Goal: Task Accomplishment & Management: Manage account settings

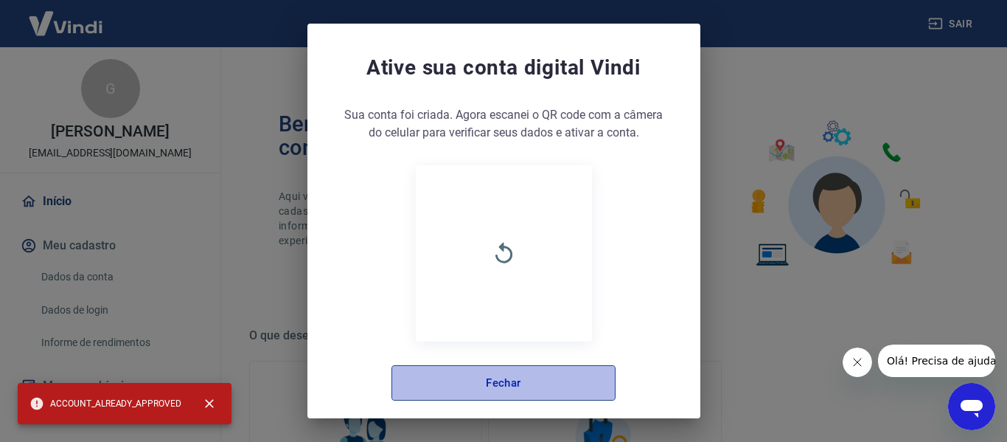
click at [445, 387] on button "Fechar" at bounding box center [503, 382] width 224 height 35
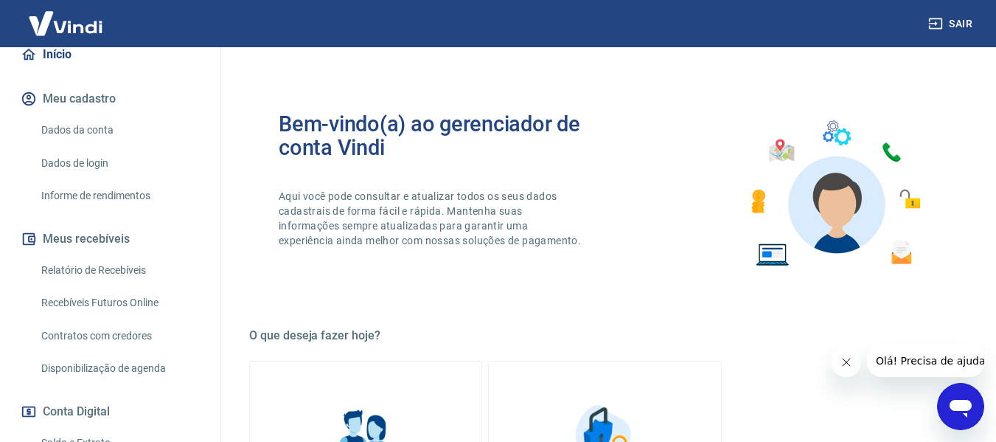
scroll to position [147, 0]
click at [92, 263] on link "Relatório de Recebíveis" at bounding box center [118, 269] width 167 height 30
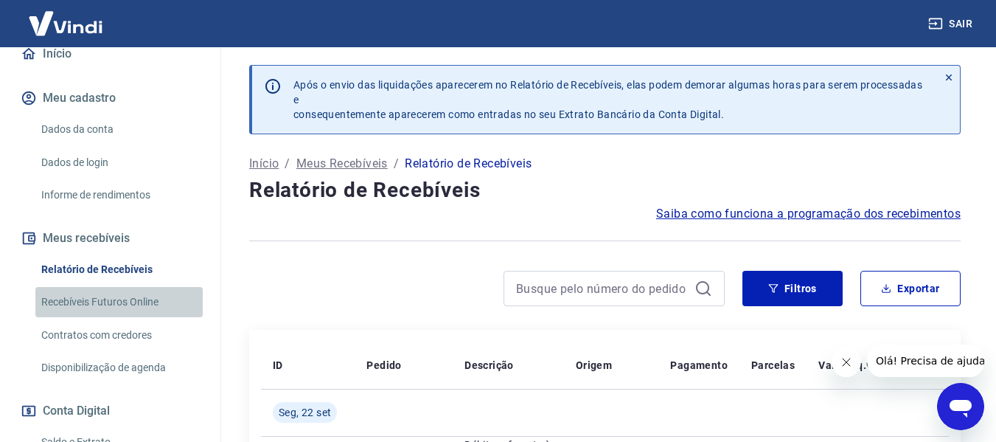
click at [120, 300] on link "Recebíveis Futuros Online" at bounding box center [118, 302] width 167 height 30
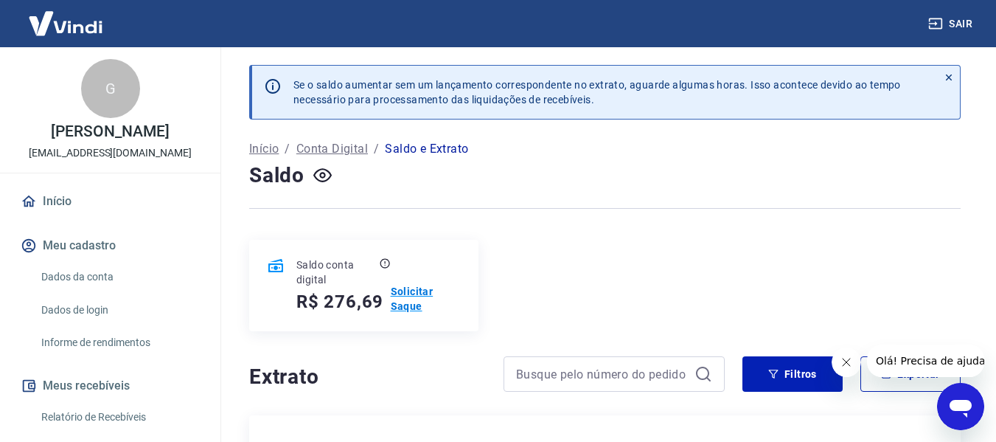
click at [411, 298] on p "Solicitar Saque" at bounding box center [426, 298] width 70 height 29
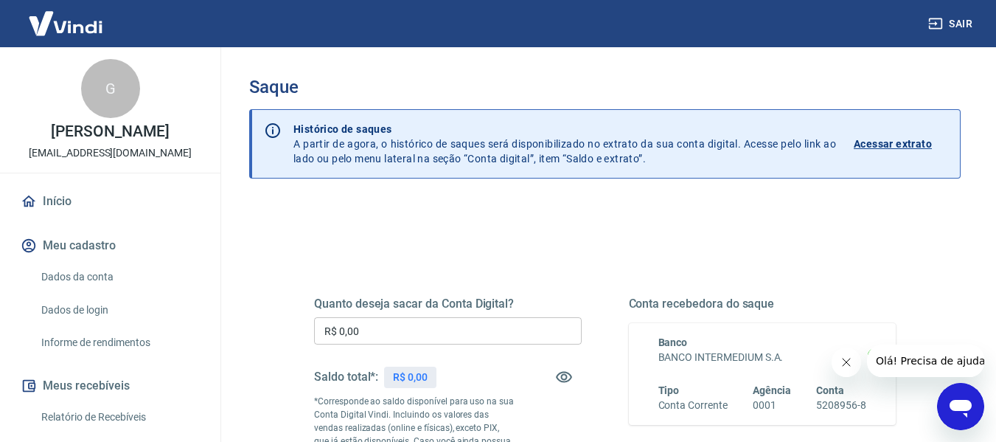
scroll to position [74, 0]
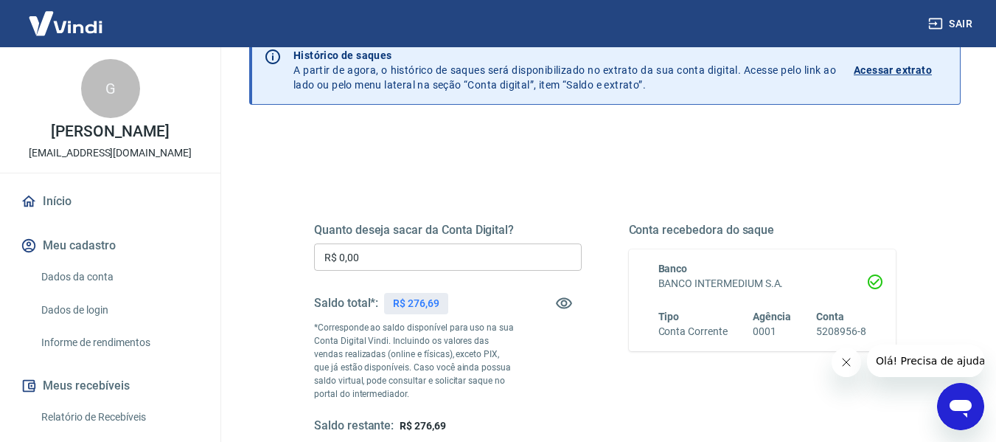
click at [468, 255] on input "R$ 0,00" at bounding box center [448, 256] width 268 height 27
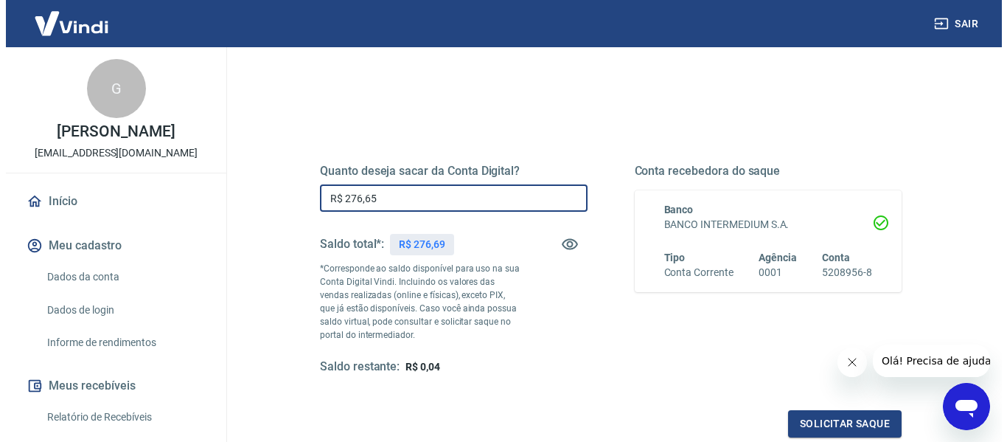
scroll to position [221, 0]
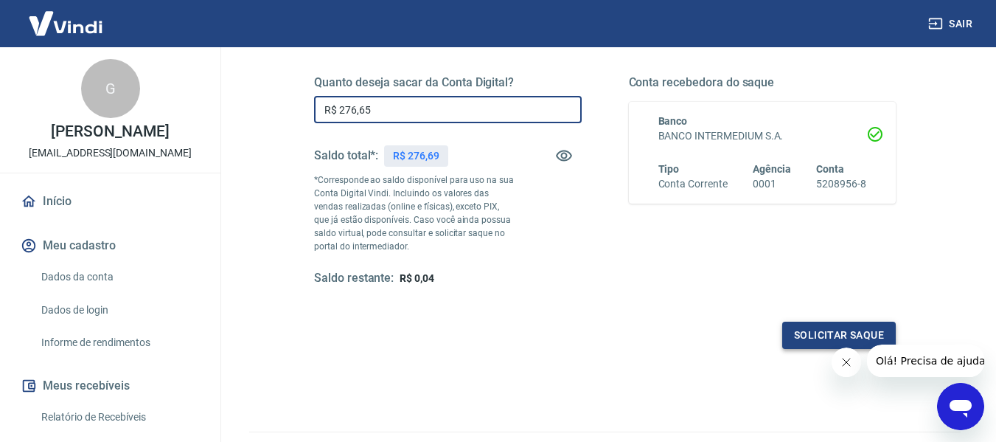
type input "R$ 276,65"
click at [851, 336] on button "Solicitar saque" at bounding box center [839, 334] width 114 height 27
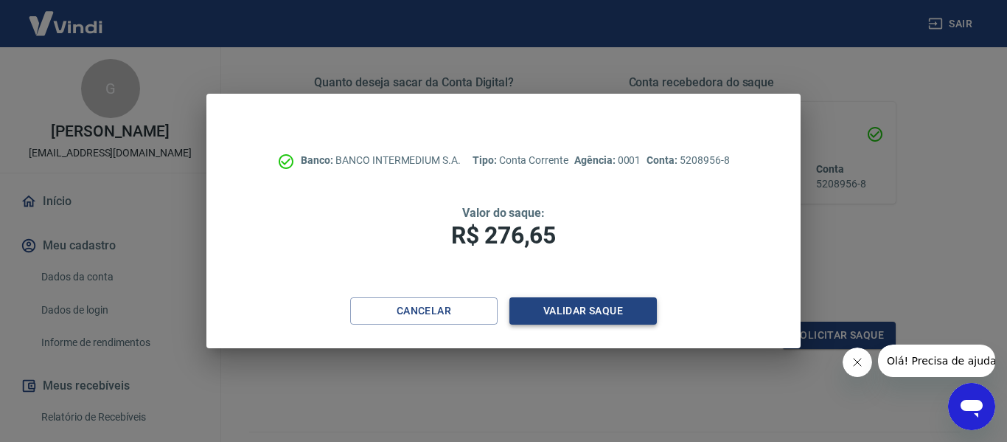
click at [548, 317] on button "Validar saque" at bounding box center [582, 310] width 147 height 27
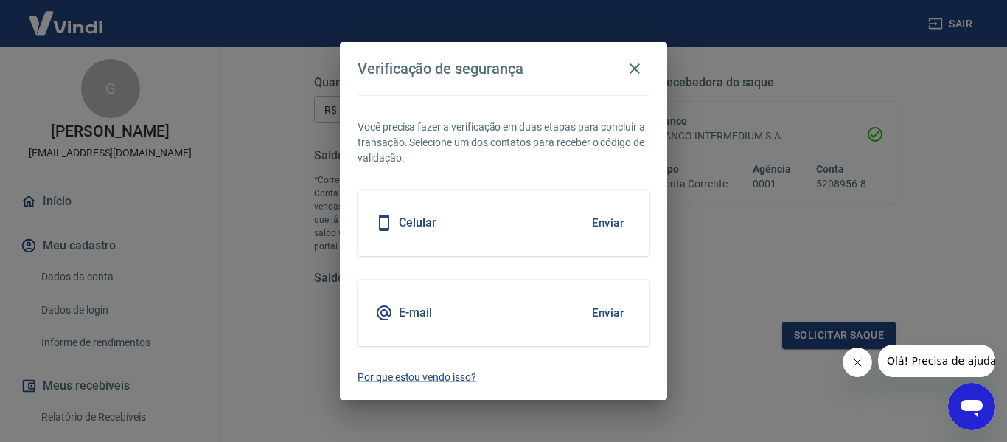
click at [507, 226] on div "Celular Enviar" at bounding box center [504, 222] width 292 height 66
click at [606, 223] on button "Enviar" at bounding box center [608, 222] width 48 height 31
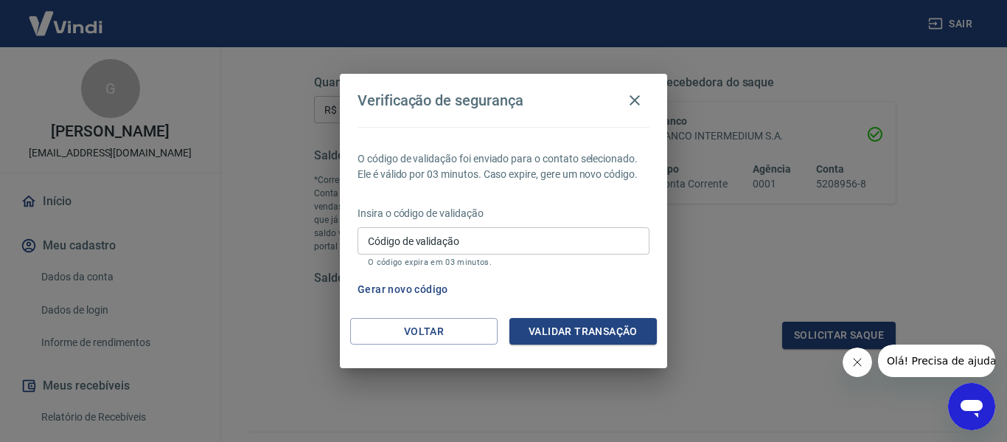
click at [607, 249] on input "Código de validação" at bounding box center [504, 240] width 292 height 27
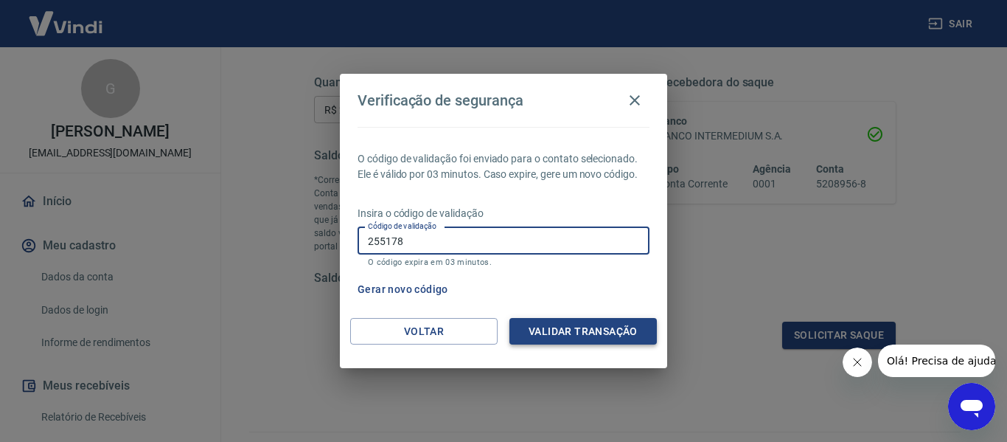
type input "255178"
click at [594, 325] on button "Validar transação" at bounding box center [582, 331] width 147 height 27
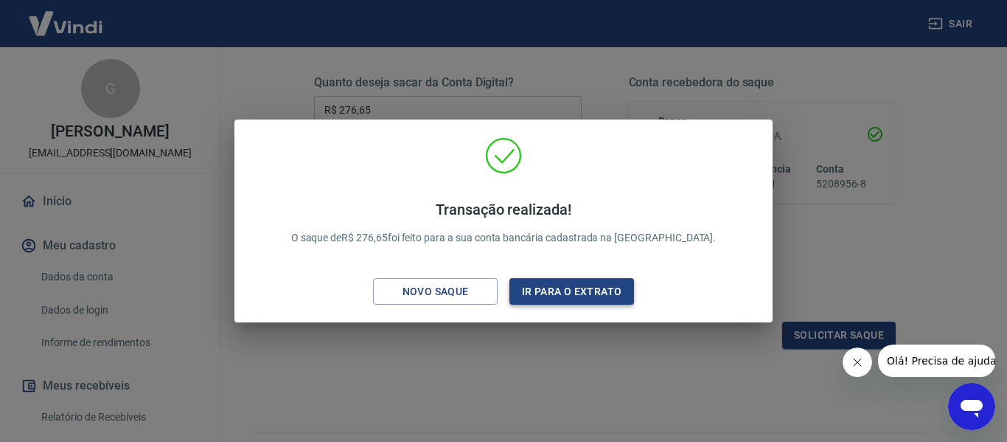
click at [539, 297] on button "Ir para o extrato" at bounding box center [571, 291] width 125 height 27
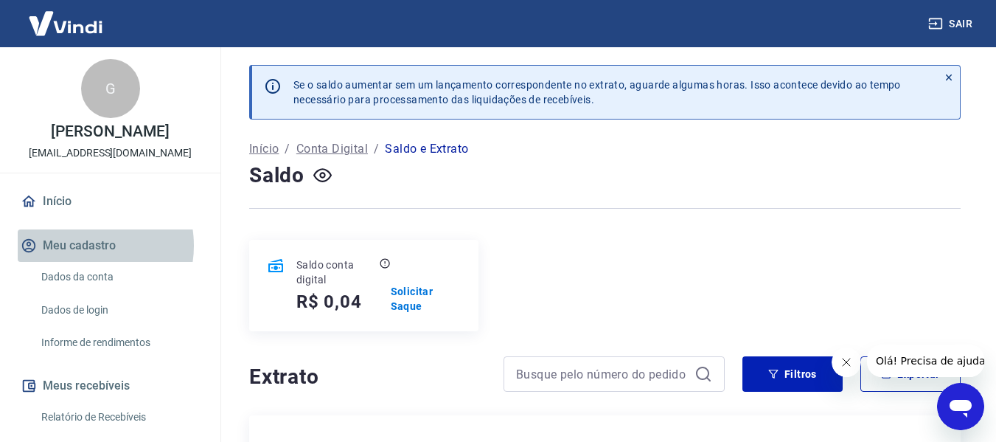
click at [83, 245] on button "Meu cadastro" at bounding box center [110, 245] width 185 height 32
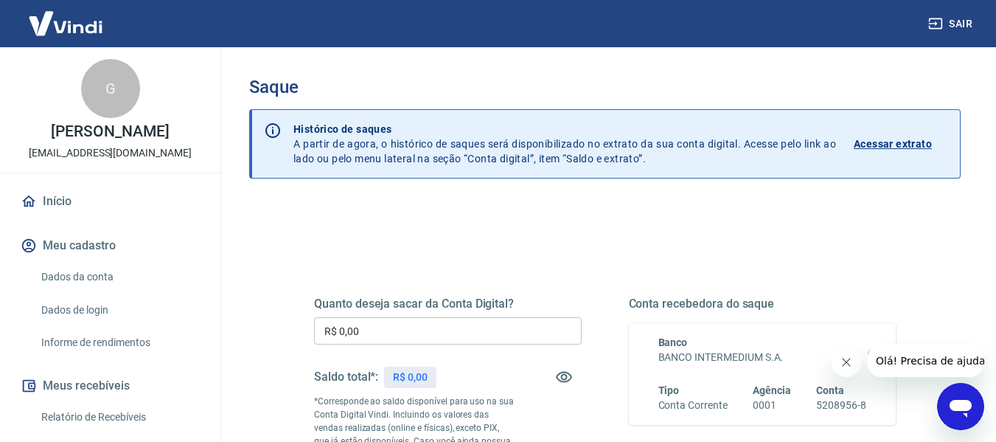
scroll to position [221, 0]
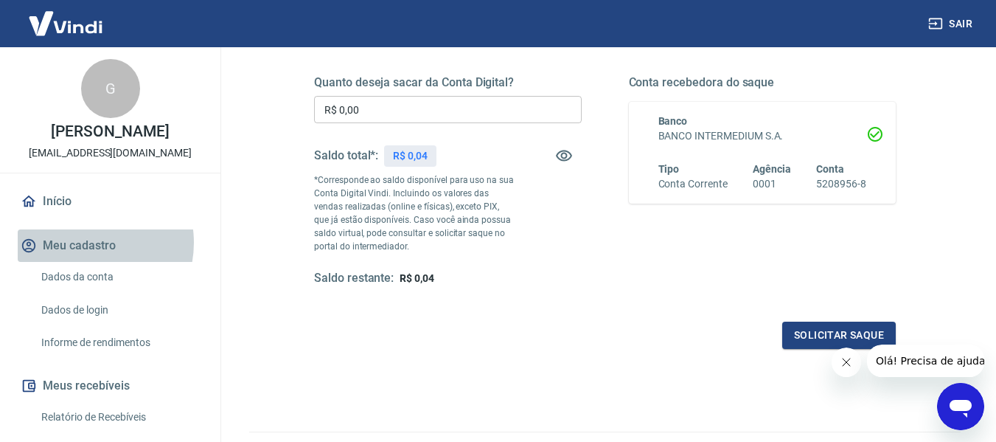
click at [83, 243] on button "Meu cadastro" at bounding box center [110, 245] width 185 height 32
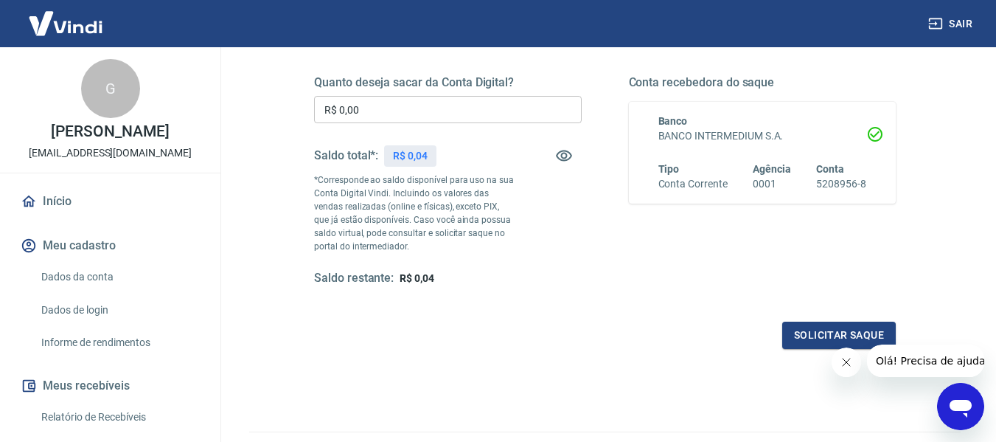
click at [113, 417] on link "Relatório de Recebíveis" at bounding box center [118, 417] width 167 height 30
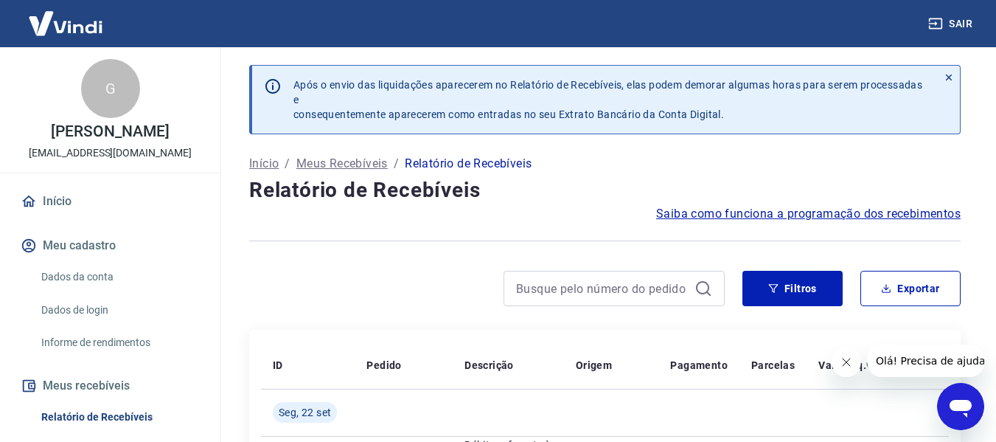
click at [78, 23] on img at bounding box center [66, 23] width 96 height 45
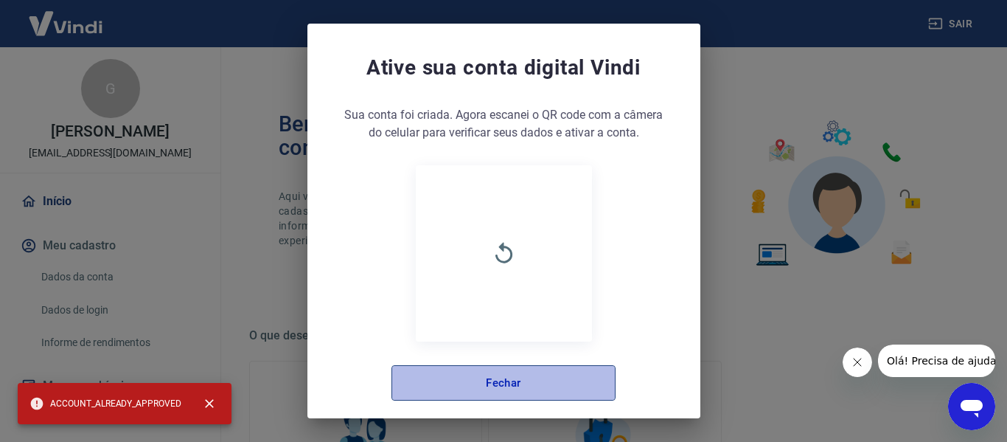
click at [547, 375] on button "Fechar" at bounding box center [503, 382] width 224 height 35
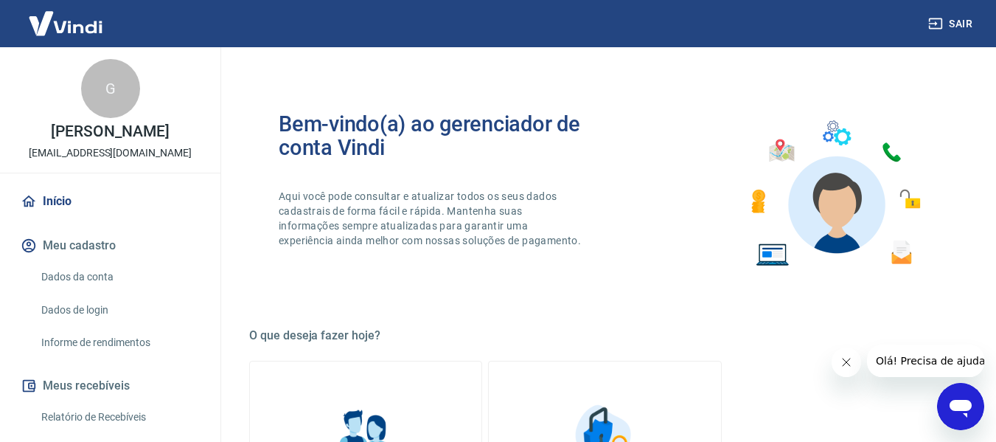
click at [60, 201] on link "Início" at bounding box center [110, 201] width 185 height 32
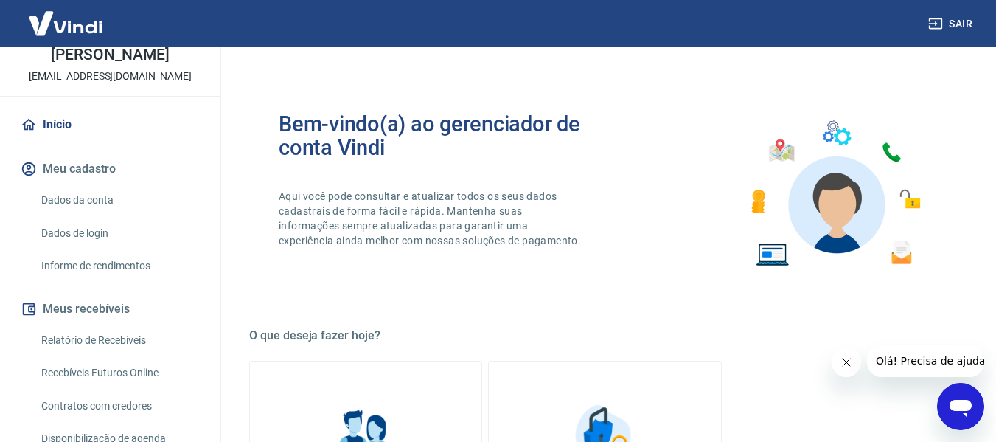
scroll to position [147, 0]
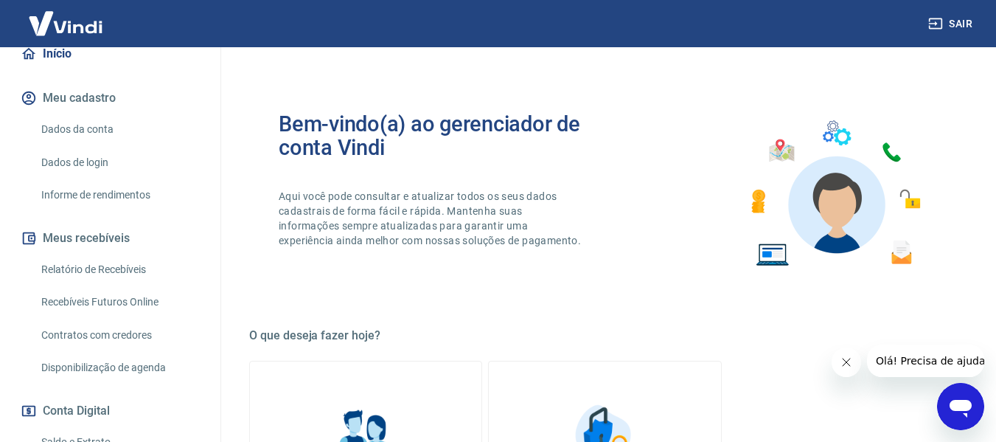
click at [133, 271] on link "Relatório de Recebíveis" at bounding box center [118, 269] width 167 height 30
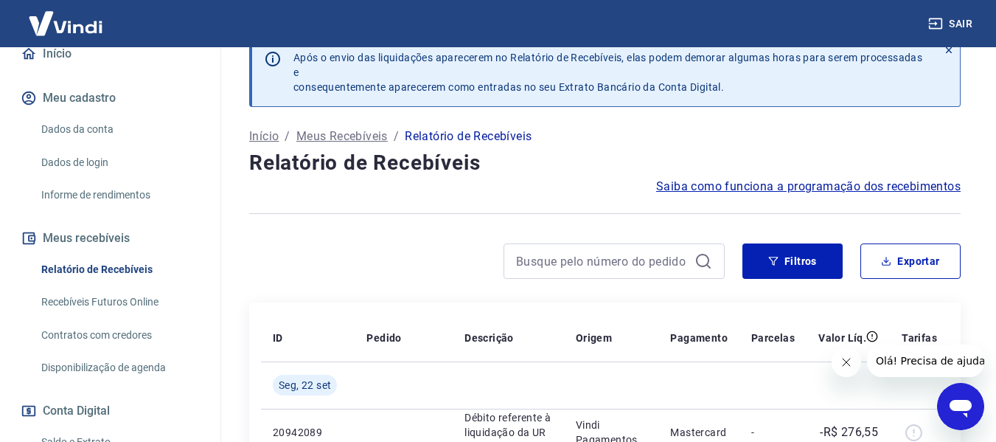
scroll to position [74, 0]
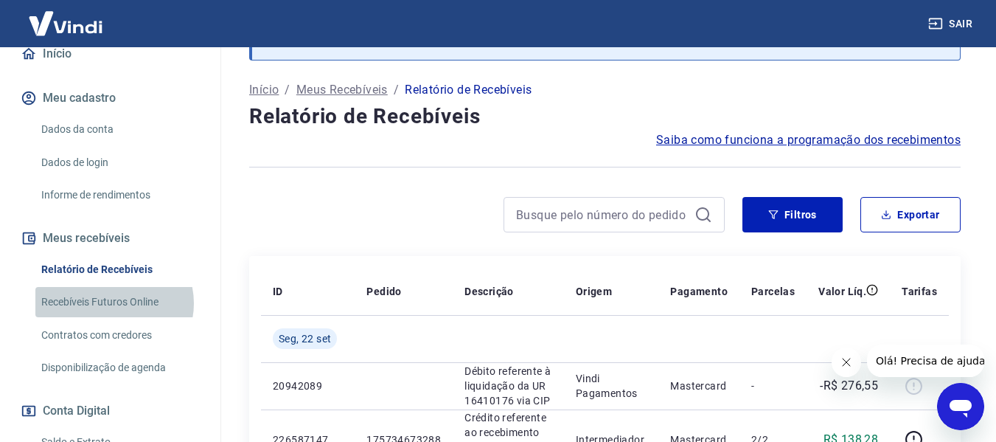
click at [114, 303] on link "Recebíveis Futuros Online" at bounding box center [118, 302] width 167 height 30
